Goal: Information Seeking & Learning: Understand process/instructions

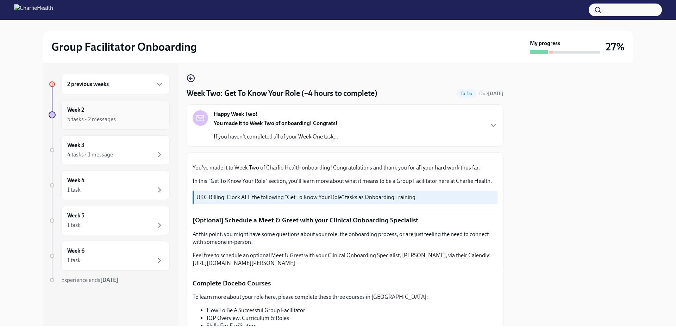
scroll to position [387, 0]
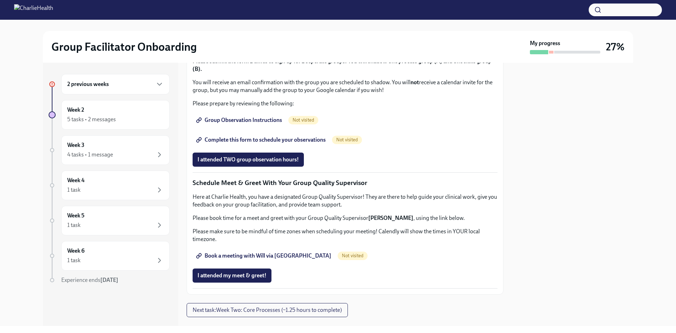
click at [106, 81] on h6 "2 previous weeks" at bounding box center [88, 84] width 42 height 8
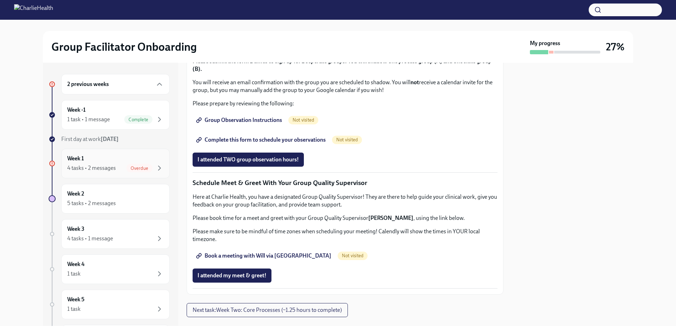
click at [111, 164] on div "4 tasks • 2 messages Overdue" at bounding box center [115, 168] width 97 height 8
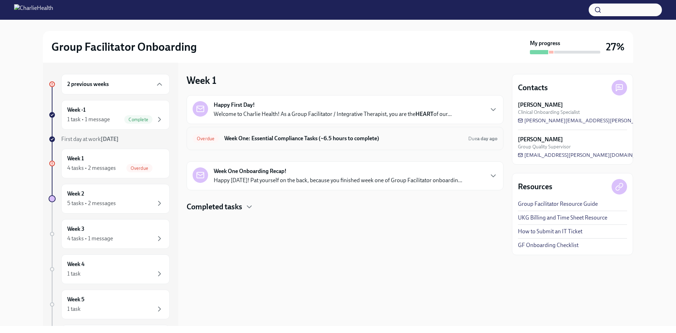
click at [249, 138] on h6 "Week One: Essential Compliance Tasks (~6.5 hours to complete)" at bounding box center [343, 139] width 238 height 8
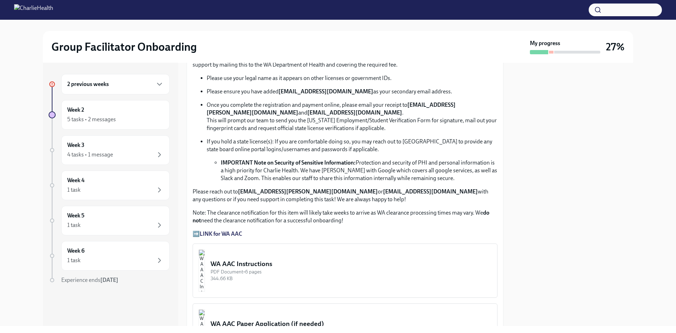
scroll to position [493, 0]
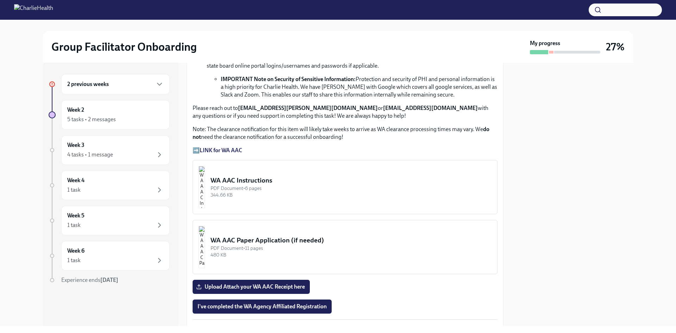
click at [205, 180] on img "button" at bounding box center [202, 187] width 6 height 42
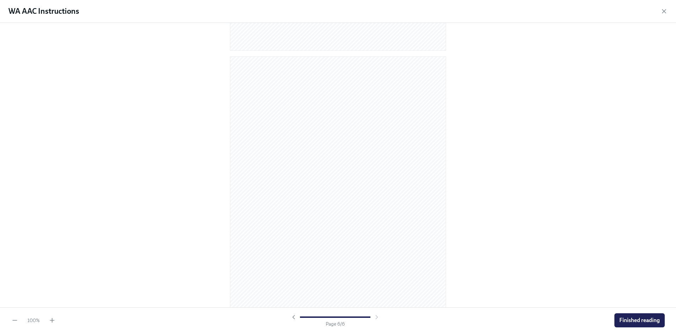
scroll to position [1398, 0]
click at [51, 320] on icon "button" at bounding box center [52, 320] width 7 height 7
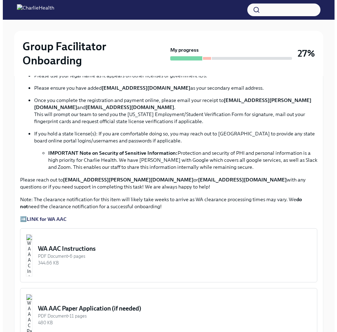
scroll to position [493, 0]
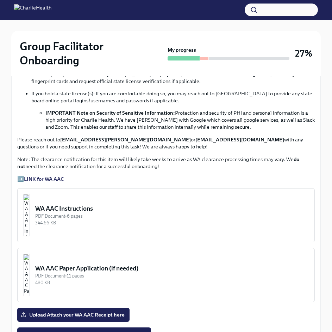
click at [30, 202] on img "button" at bounding box center [26, 215] width 6 height 42
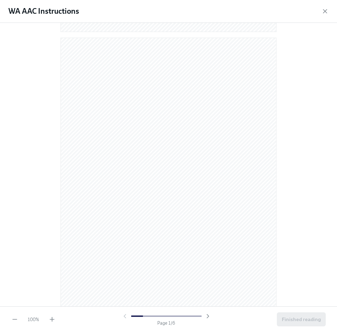
scroll to position [564, 0]
click at [54, 320] on icon "button" at bounding box center [52, 320] width 4 height 0
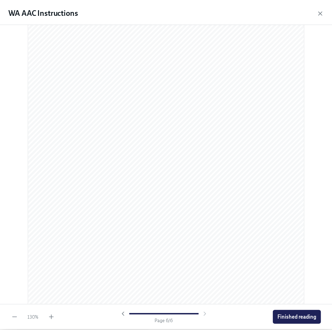
scroll to position [1937, 0]
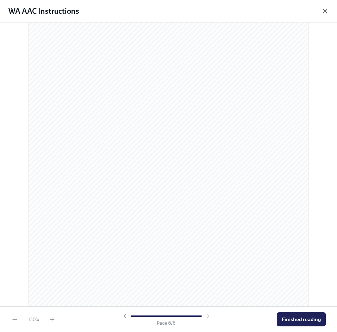
click at [325, 14] on icon "button" at bounding box center [325, 11] width 7 height 7
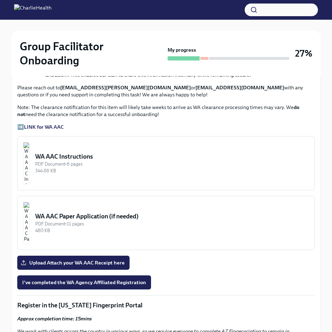
scroll to position [599, 0]
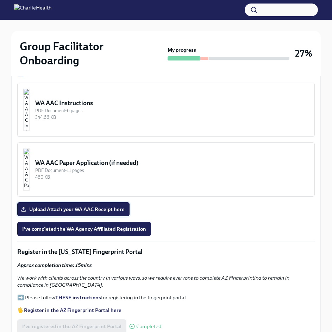
click at [70, 206] on span "Upload Attach your WA AAC Receipt here" at bounding box center [73, 209] width 102 height 7
click at [0, 0] on input "Upload Attach your WA AAC Receipt here" at bounding box center [0, 0] width 0 height 0
click at [128, 226] on span "I've completed the WA Agency Affiliated Registration" at bounding box center [84, 229] width 124 height 7
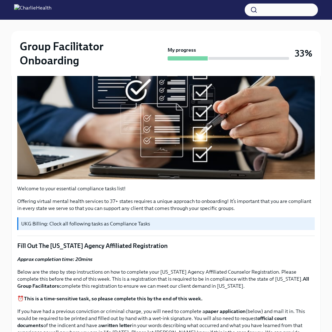
scroll to position [0, 0]
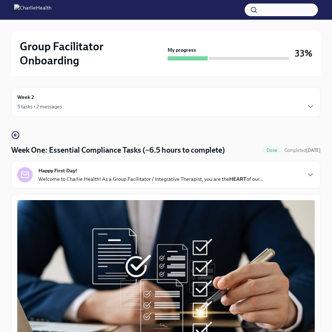
click at [61, 93] on div "Week 2 5 tasks • 2 messages" at bounding box center [166, 102] width 298 height 18
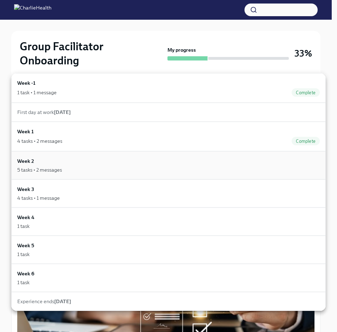
click at [75, 168] on div "5 tasks • 2 messages" at bounding box center [168, 170] width 303 height 7
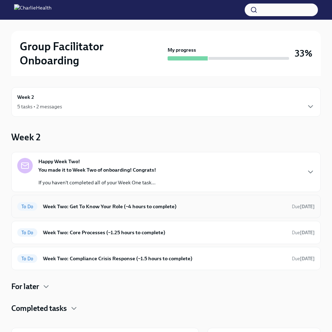
click at [153, 203] on h6 "Week Two: Get To Know Your Role (~4 hours to complete)" at bounding box center [164, 207] width 243 height 8
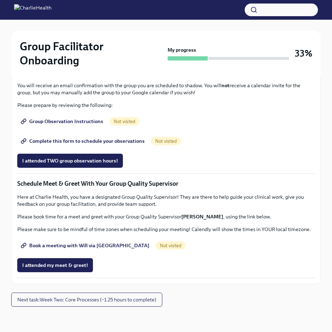
scroll to position [458, 0]
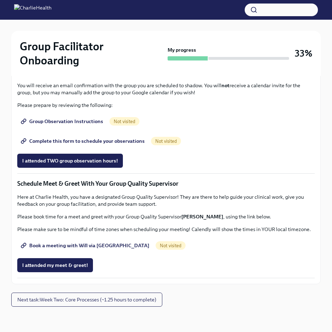
click at [87, 125] on span "Group Observation Instructions" at bounding box center [62, 121] width 81 height 7
click at [61, 143] on span "Complete this form to schedule your observations" at bounding box center [83, 141] width 123 height 7
click at [61, 243] on span "Book a meeting with Will via [GEOGRAPHIC_DATA]" at bounding box center [85, 245] width 127 height 7
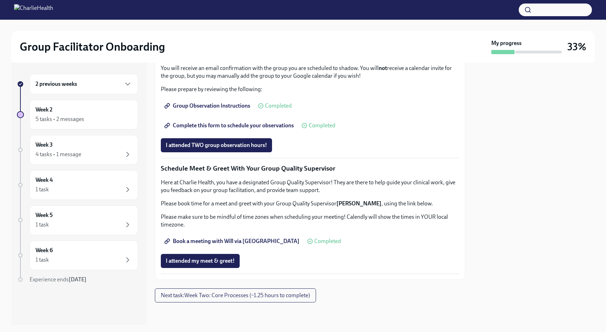
scroll to position [629, 0]
click at [210, 296] on span "Next task : Week Two: Core Processes (~1.25 hours to complete)" at bounding box center [235, 295] width 149 height 7
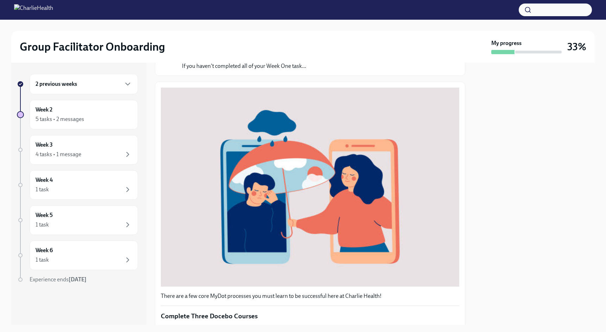
scroll to position [222, 0]
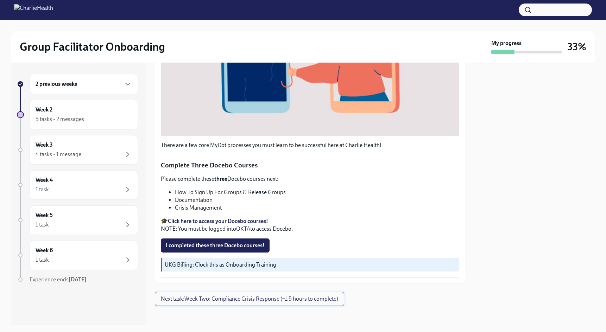
click at [243, 300] on button "Next task : Week Two: Compliance Crisis Response (~1.5 hours to complete)" at bounding box center [249, 299] width 189 height 14
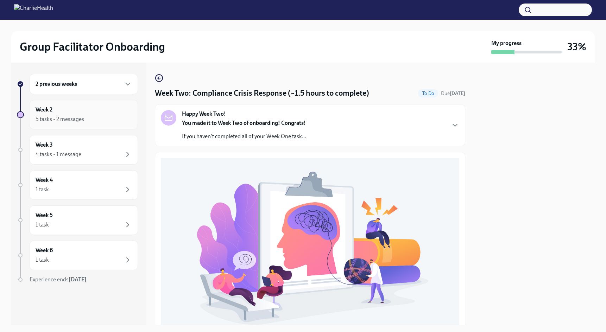
click at [75, 119] on div "5 tasks • 2 messages" at bounding box center [60, 120] width 49 height 8
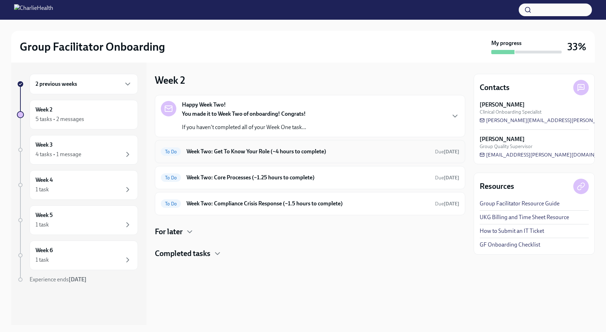
click at [278, 151] on h6 "Week Two: Get To Know Your Role (~4 hours to complete)" at bounding box center [308, 152] width 243 height 8
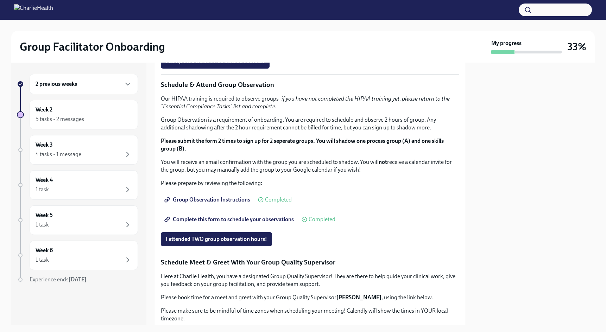
scroll to position [317, 0]
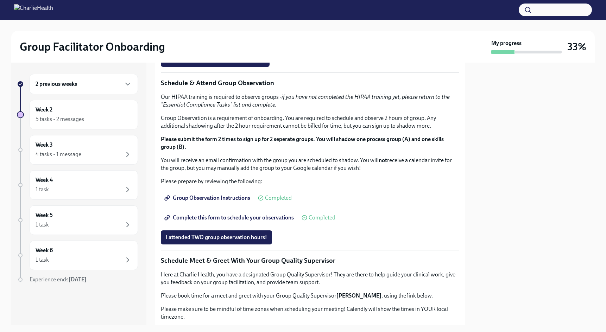
click at [214, 33] on strong "Click here to access your Docebo!" at bounding box center [208, 29] width 81 height 7
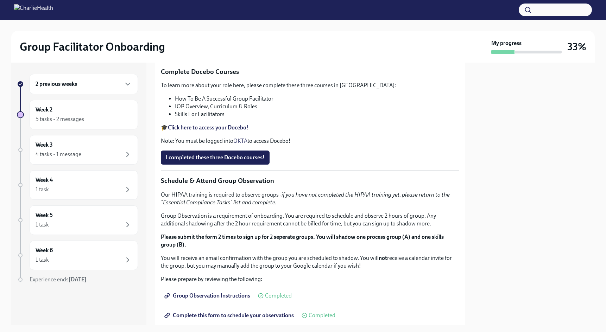
scroll to position [206, 0]
